Goal: Transaction & Acquisition: Purchase product/service

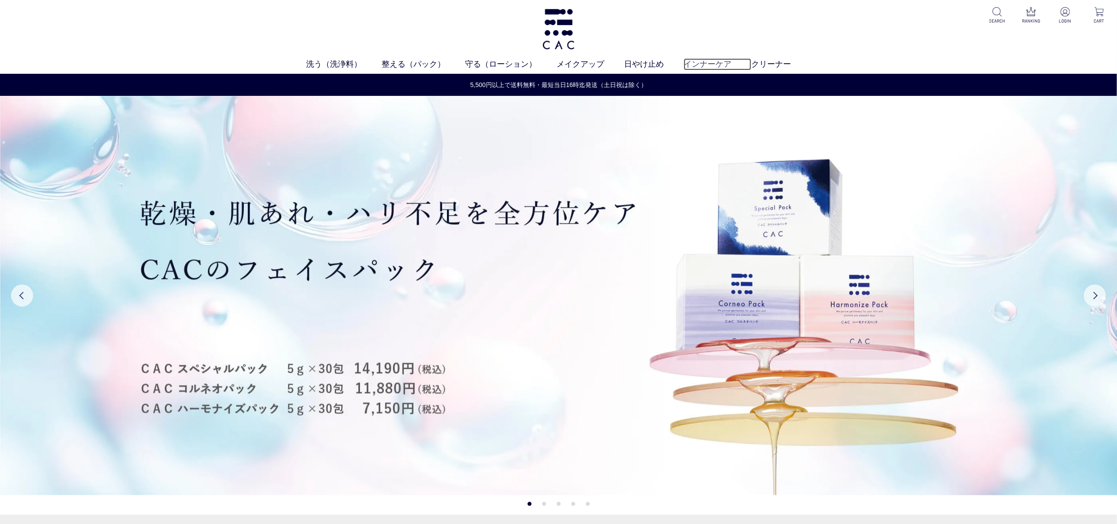
click at [697, 61] on link "インナーケア" at bounding box center [718, 64] width 68 height 12
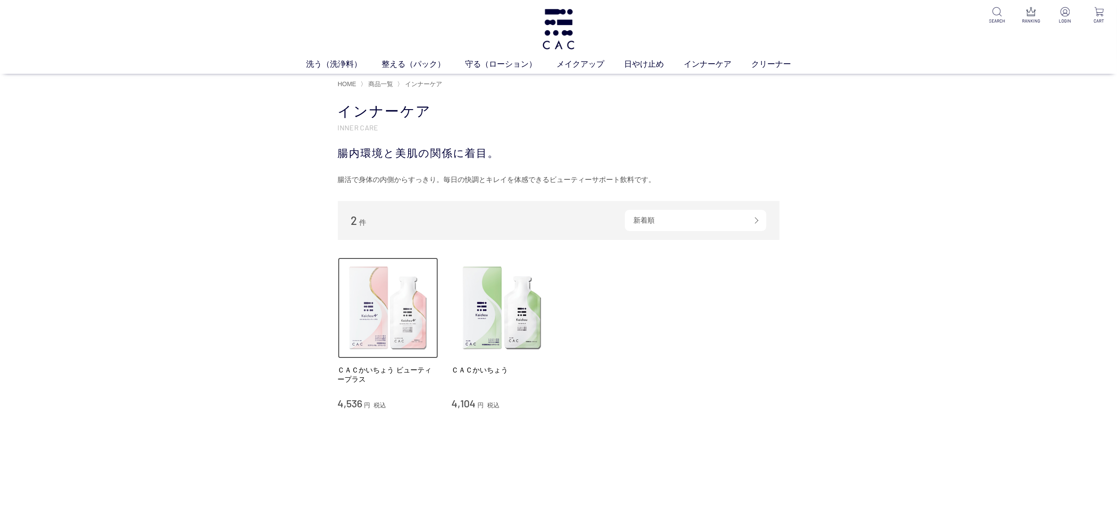
click at [393, 336] on img at bounding box center [388, 307] width 101 height 101
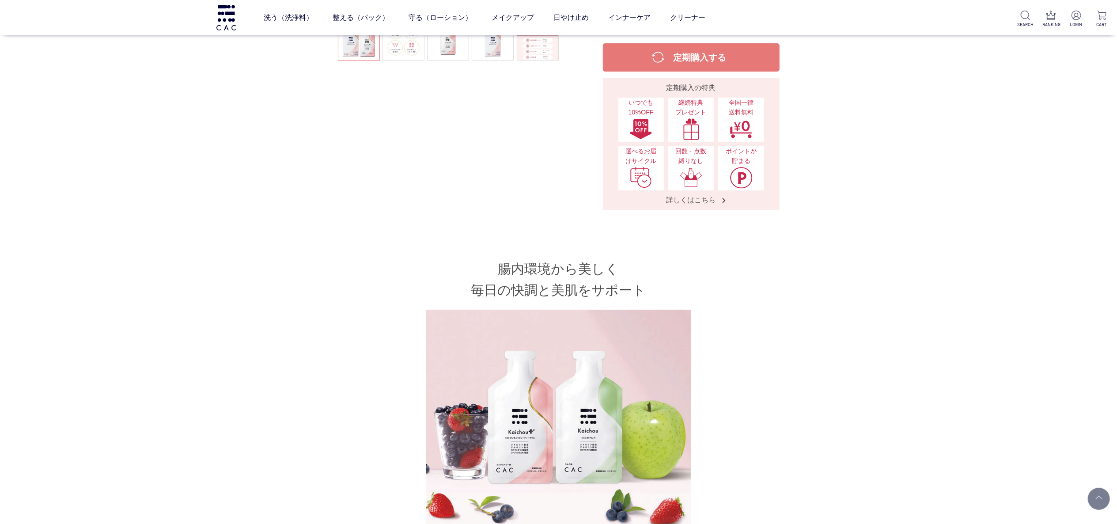
scroll to position [353, 0]
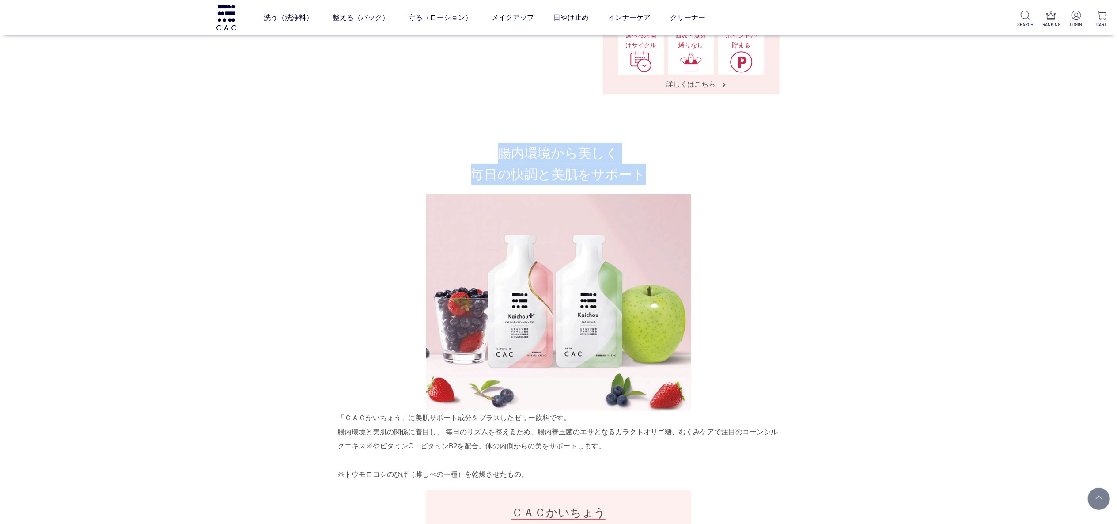
drag, startPoint x: 481, startPoint y: 153, endPoint x: 663, endPoint y: 180, distance: 184.0
click at [663, 180] on h2 "腸内環境から美しく 毎日の快調と美肌をサポート" at bounding box center [559, 164] width 442 height 42
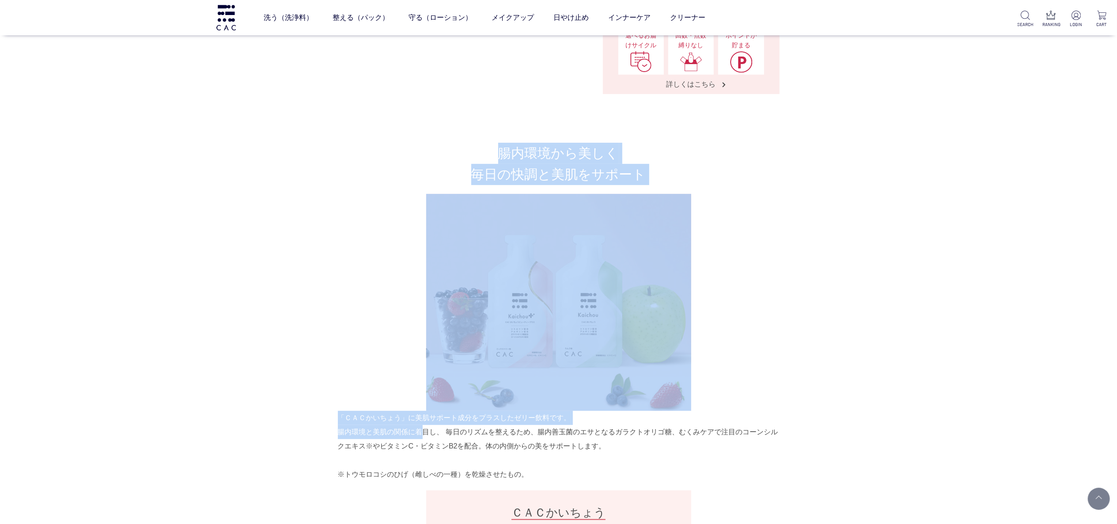
drag, startPoint x: 365, startPoint y: 432, endPoint x: 416, endPoint y: 432, distance: 50.8
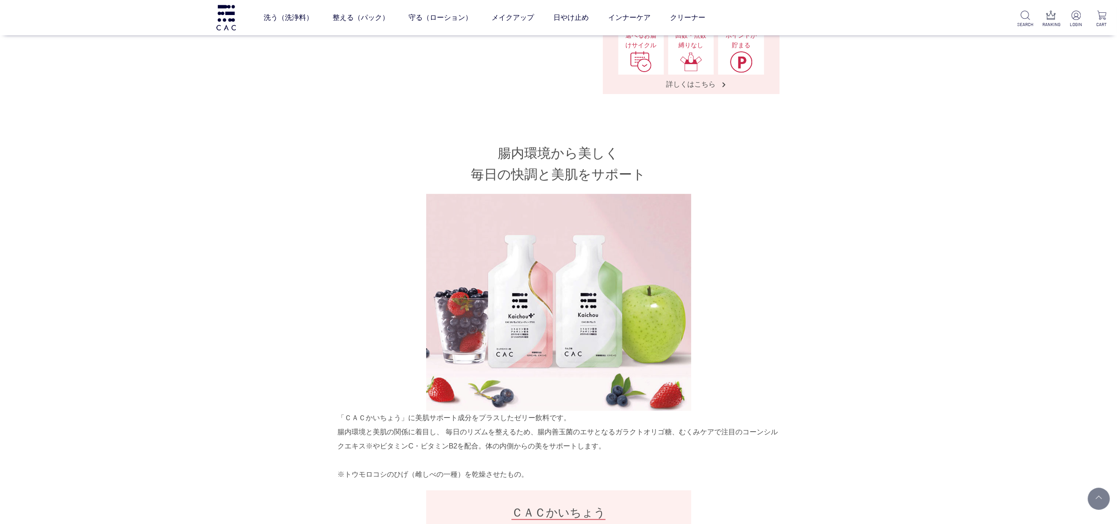
drag, startPoint x: 318, startPoint y: 432, endPoint x: 334, endPoint y: 435, distance: 16.2
drag, startPoint x: 338, startPoint y: 436, endPoint x: 432, endPoint y: 434, distance: 94.1
click at [432, 434] on div "「ＣＡＣかいちょう」に美肌サポート成分をプラスしたゼリー飲料です。 腸内環境と美肌の関係に着目し、 毎日のリズムを整えるため、腸内善玉菌のエサとなるガラクトオ…" at bounding box center [559, 446] width 442 height 71
copy div "腸内環境と美肌の関係に着目"
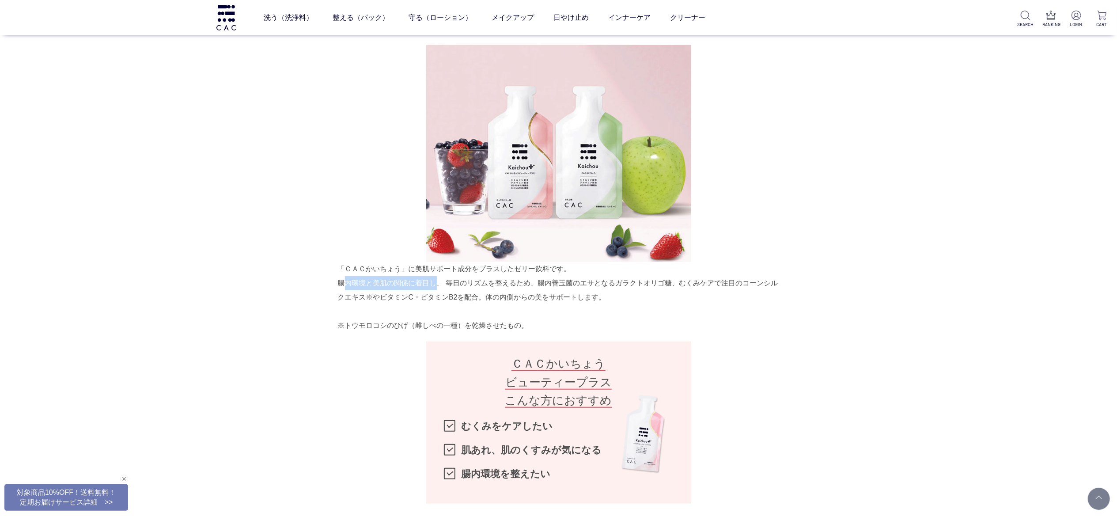
scroll to position [530, 0]
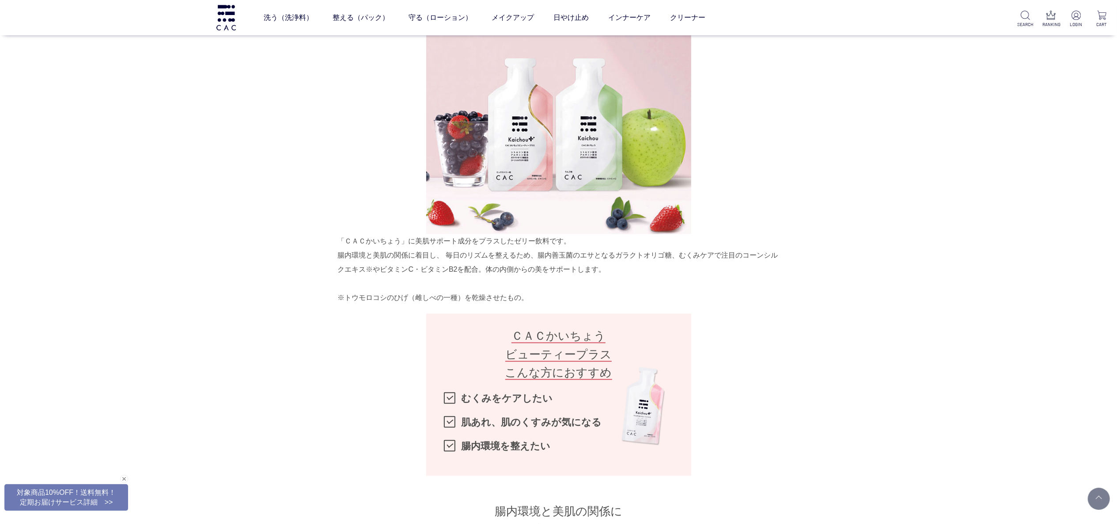
click at [776, 188] on div "腸内環境から美しく 毎日の快調と美肌をサポート 「ＣＡＣかいちょう」に美肌サポート成分をプラスしたゼリー飲料です。 腸内環境と美肌の関係に着目し、 毎日のリズ…" at bounding box center [559, 317] width 442 height 703
